Goal: Task Accomplishment & Management: Complete application form

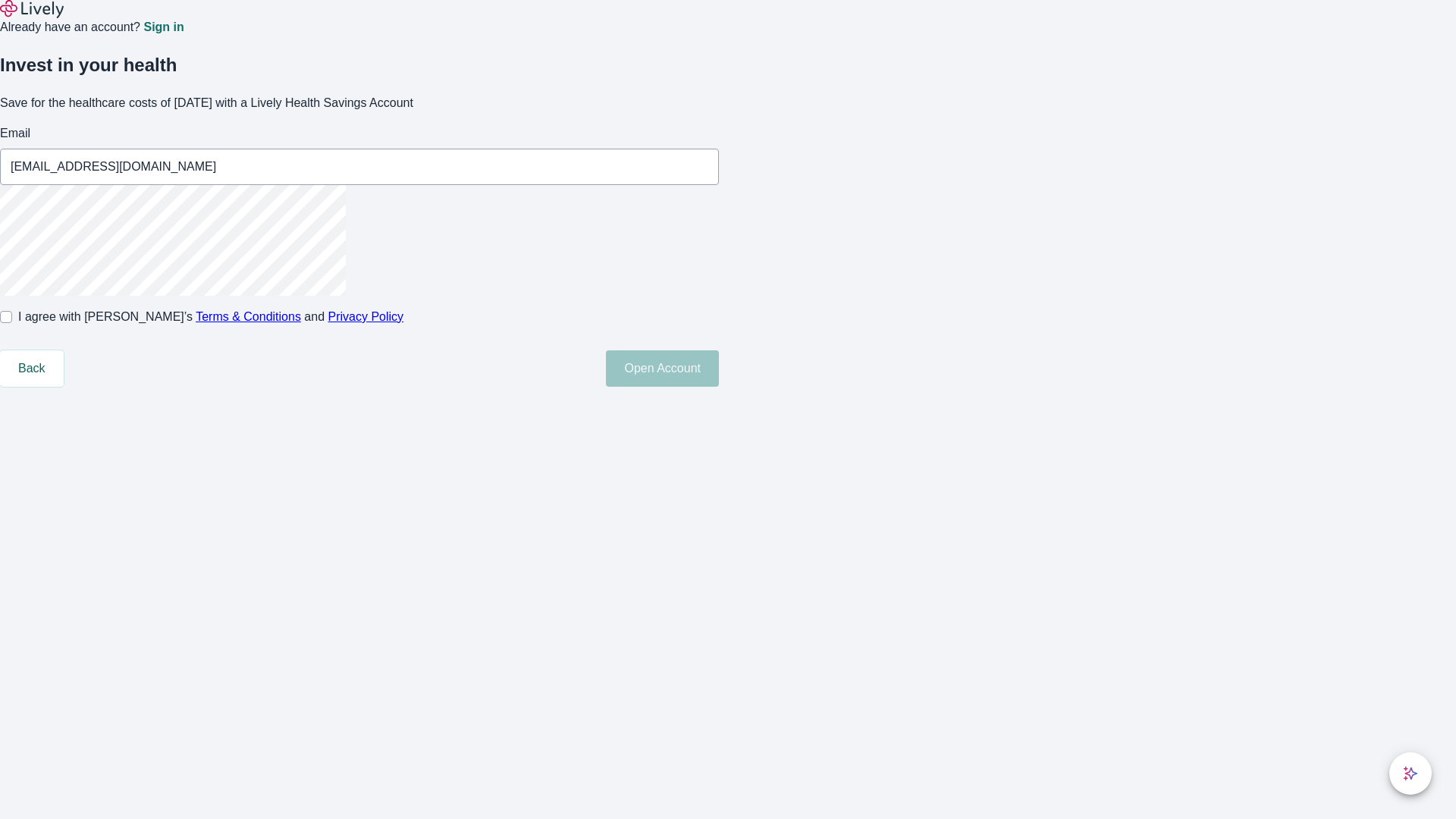
click at [12, 323] on input "I agree with Lively’s Terms & Conditions and Privacy Policy" at bounding box center [6, 317] width 12 height 12
checkbox input "true"
click at [719, 387] on button "Open Account" at bounding box center [662, 368] width 113 height 37
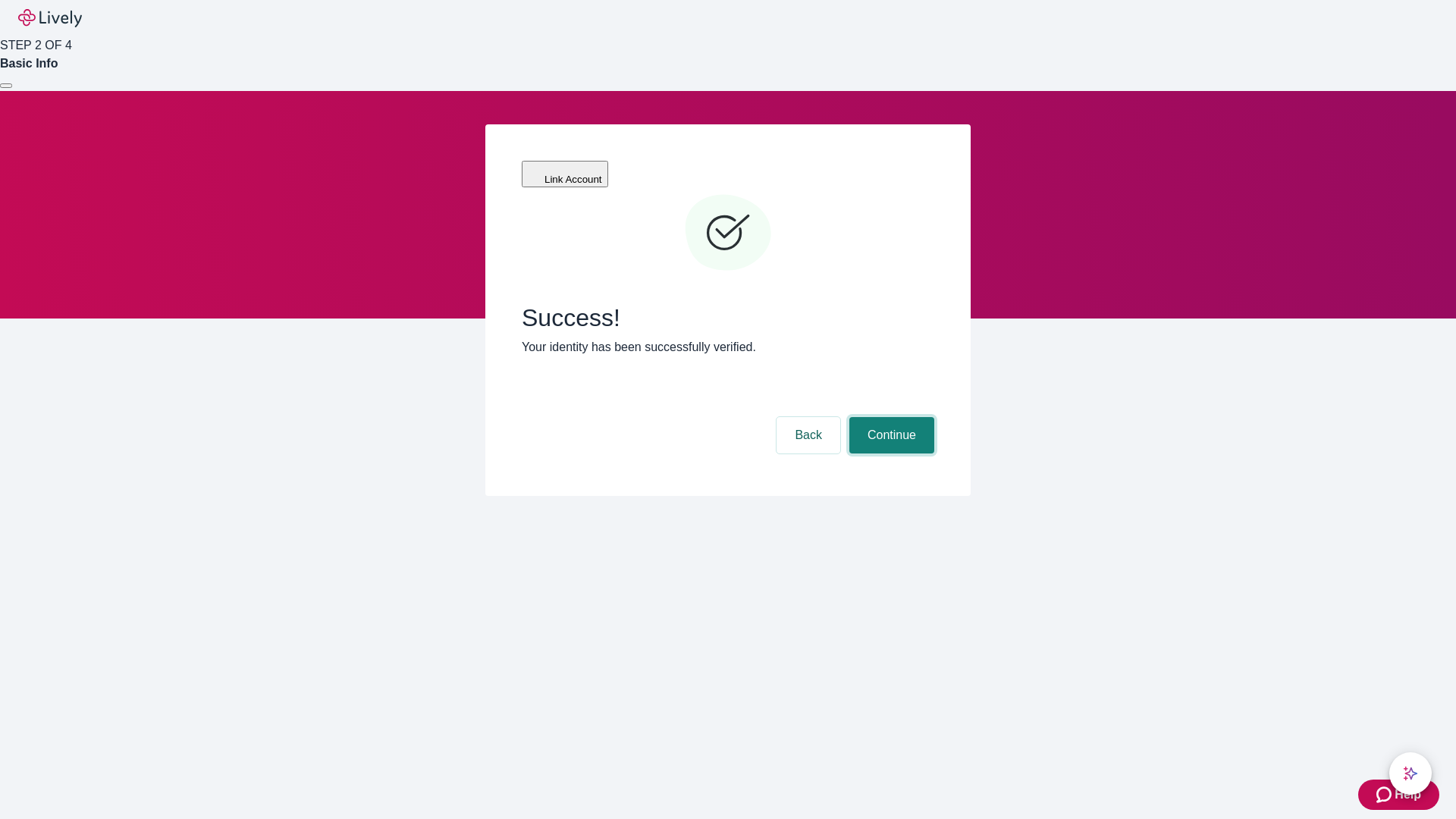
click at [890, 417] on button "Continue" at bounding box center [892, 435] width 85 height 37
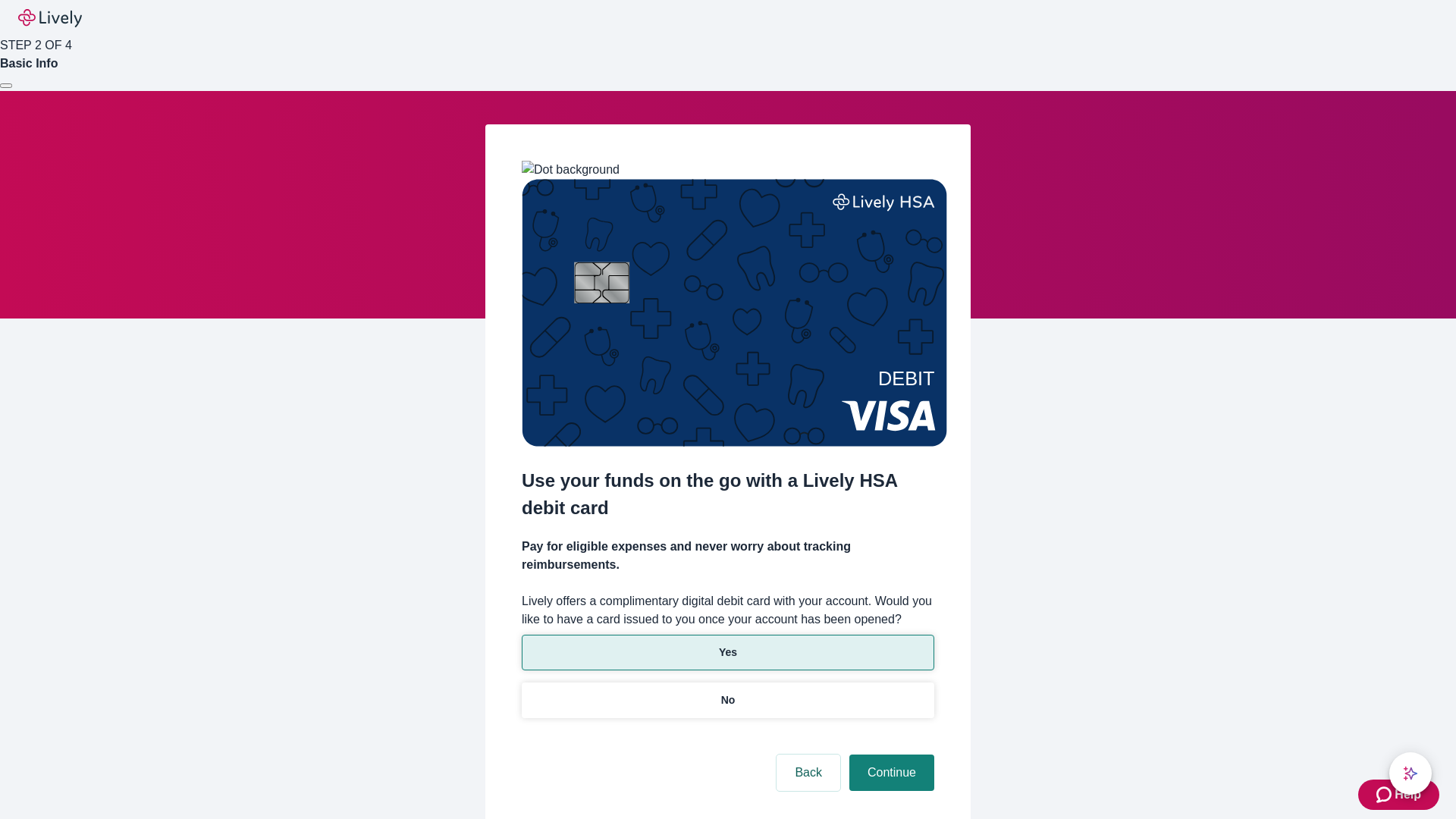
click at [728, 645] on p "Yes" at bounding box center [728, 652] width 18 height 16
click at [890, 754] on button "Continue" at bounding box center [892, 773] width 85 height 37
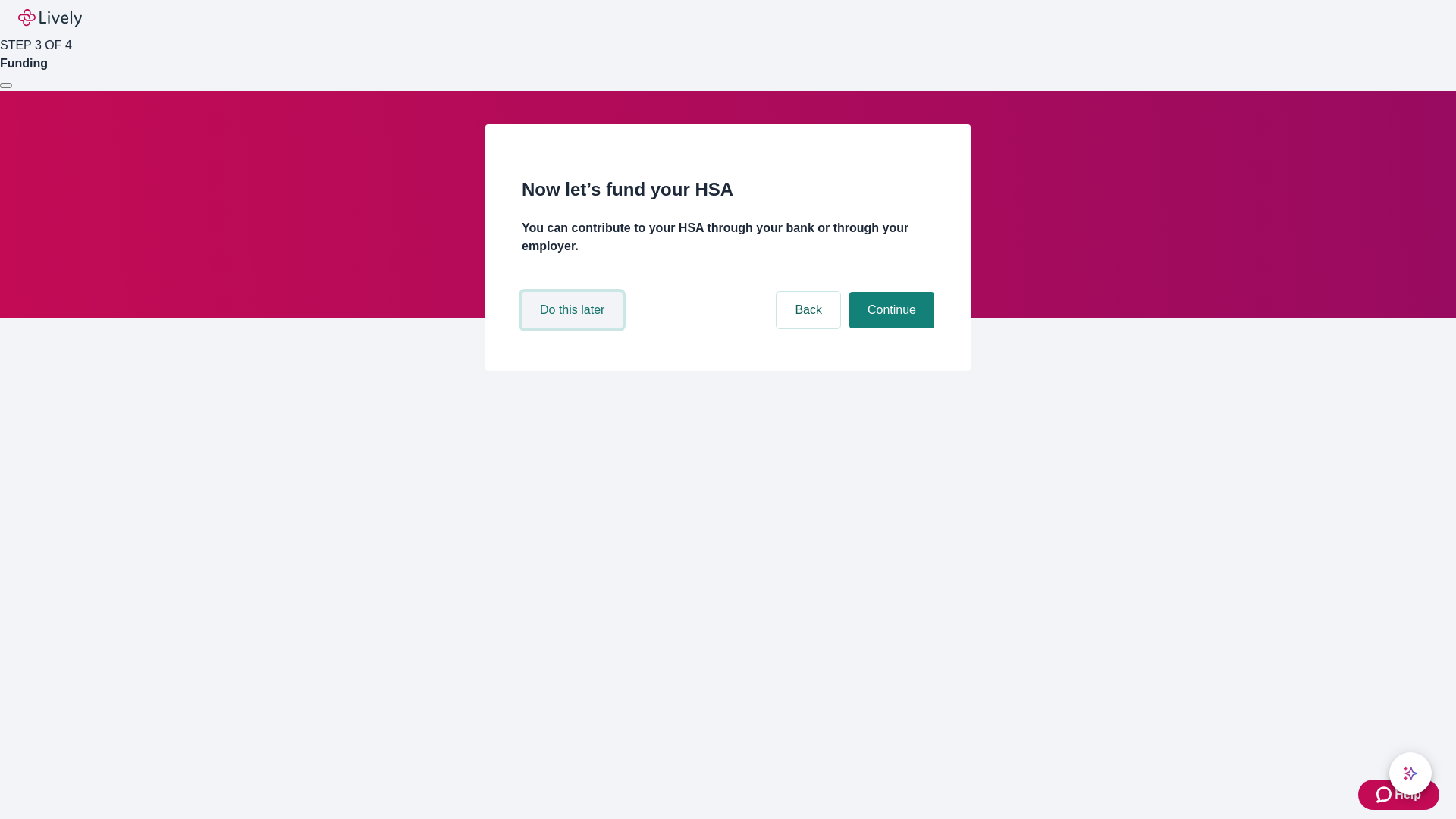
click at [574, 328] on button "Do this later" at bounding box center [572, 311] width 101 height 37
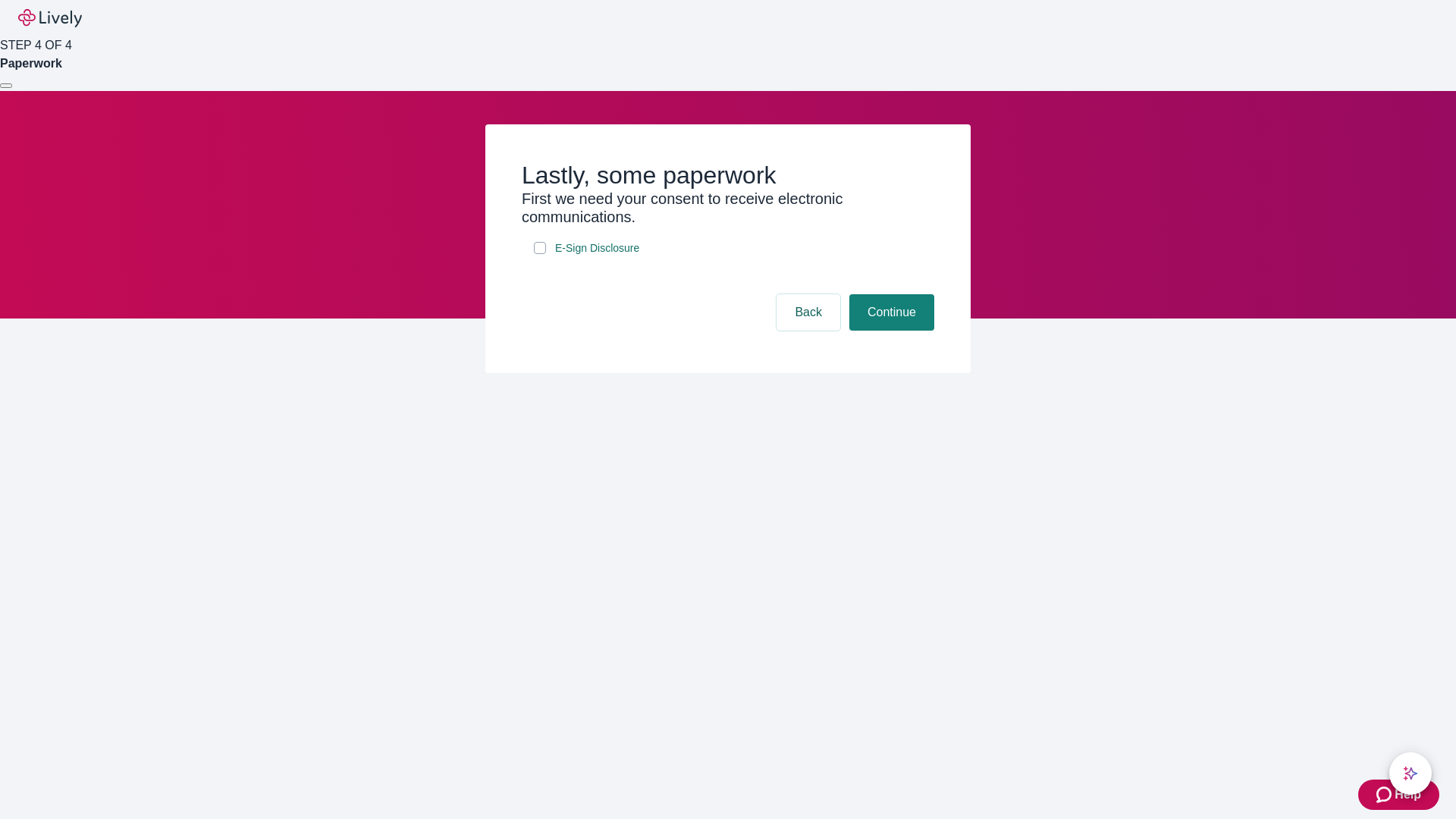
click at [540, 254] on input "E-Sign Disclosure" at bounding box center [540, 248] width 12 height 12
checkbox input "true"
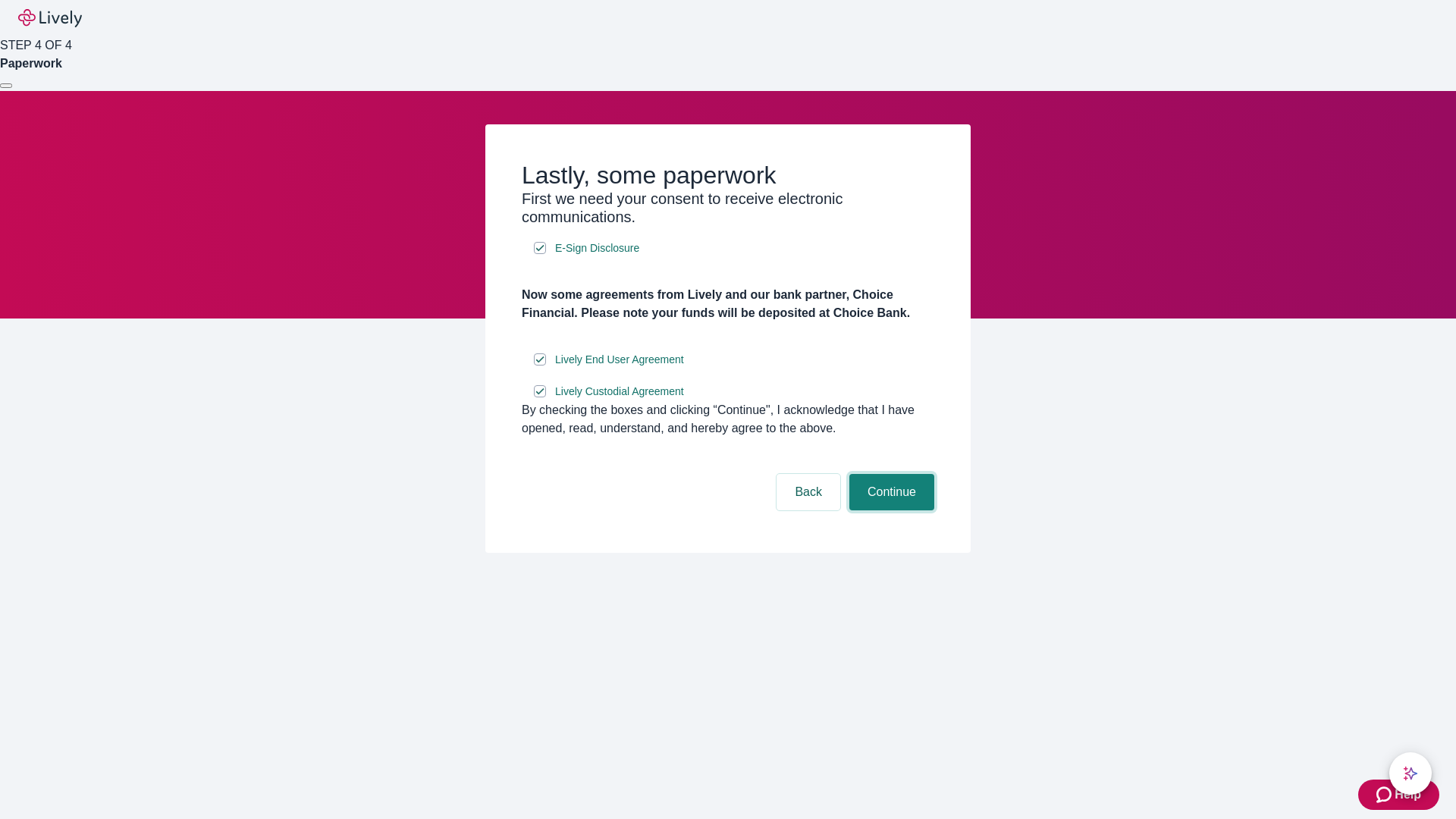
click at [890, 511] on button "Continue" at bounding box center [892, 492] width 85 height 37
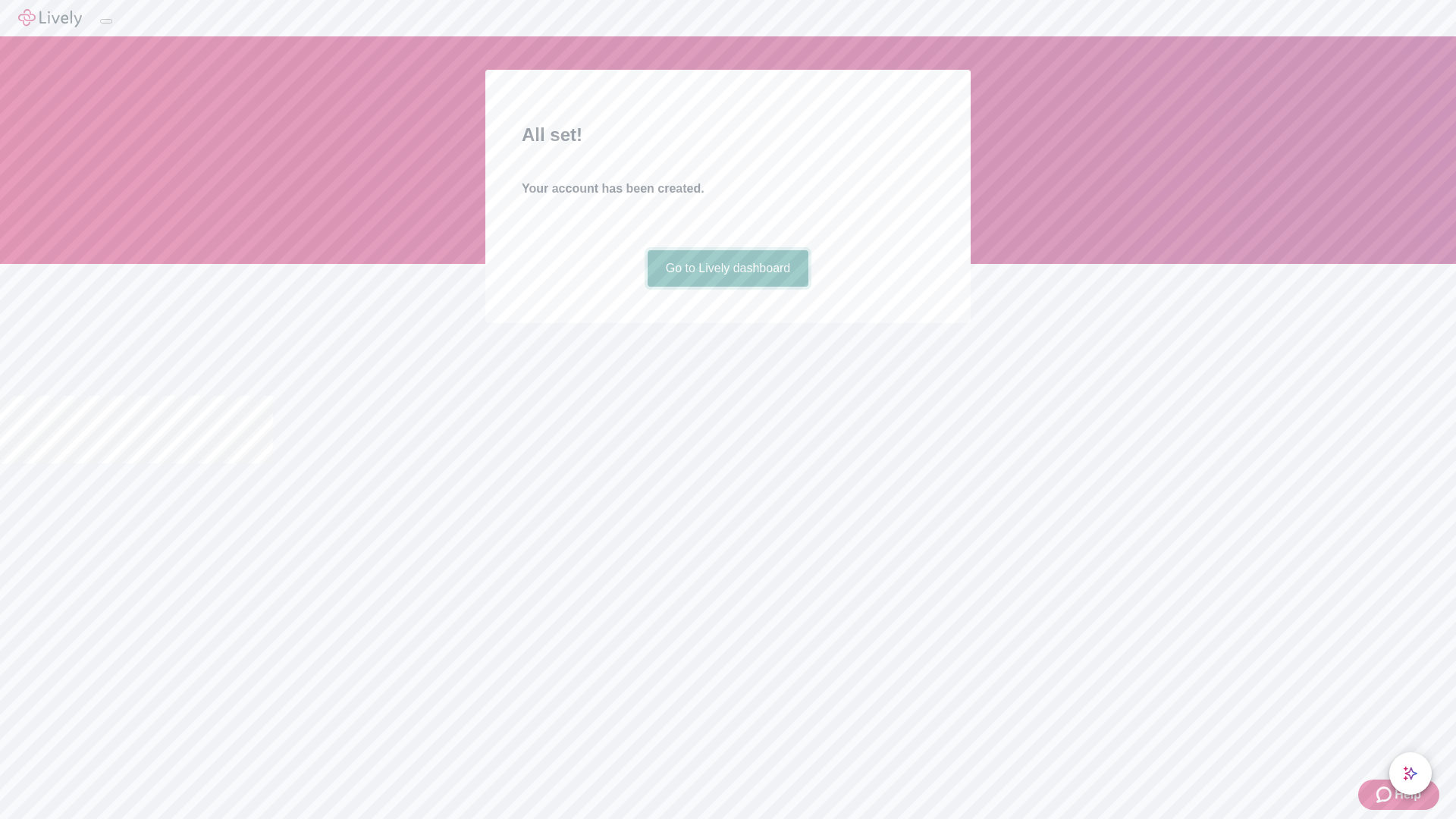
click at [728, 287] on link "Go to Lively dashboard" at bounding box center [728, 269] width 161 height 37
